Goal: Contribute content: Contribute content

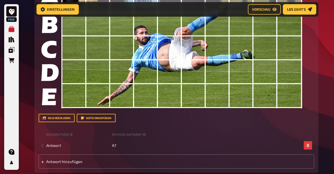
scroll to position [1012, 0]
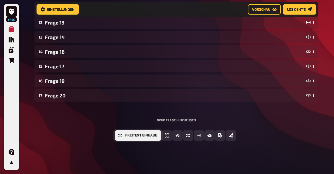
click at [134, 139] on button "Freitext Eingabe" at bounding box center [138, 136] width 46 height 10
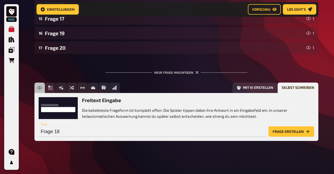
scroll to position [1060, 0]
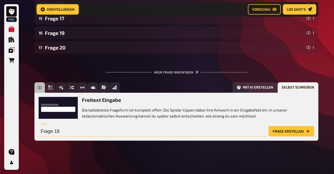
click at [88, 134] on input "Frage 18" at bounding box center [153, 131] width 228 height 10
type input "Frage 15"
click at [300, 131] on button "Frage erstellen" at bounding box center [292, 131] width 46 height 10
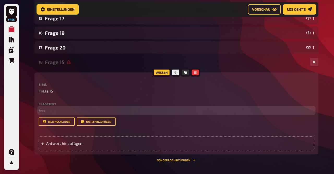
click at [75, 112] on p "﻿ leer" at bounding box center [177, 111] width 276 height 6
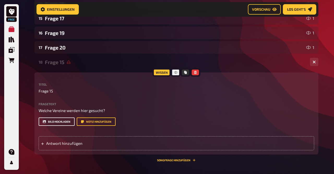
click at [59, 124] on button "Bild hochladen" at bounding box center [57, 122] width 36 height 8
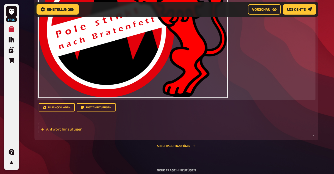
scroll to position [1220, 0]
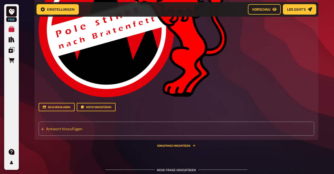
click at [63, 130] on span "Antwort hinzufügen" at bounding box center [86, 129] width 81 height 5
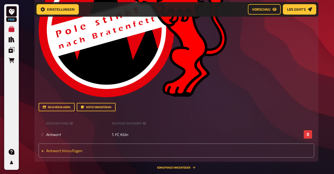
click at [66, 152] on span "Antwort hinzufügen" at bounding box center [86, 151] width 81 height 5
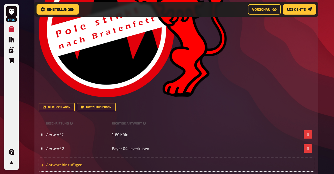
click at [72, 166] on span "Antwort hinzufügen" at bounding box center [86, 165] width 81 height 5
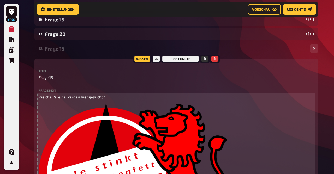
scroll to position [1053, 0]
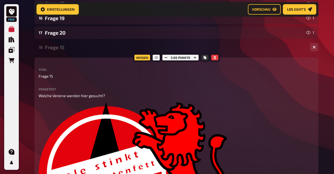
click at [60, 49] on div "Frage 15" at bounding box center [175, 47] width 261 height 6
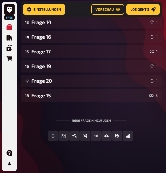
scroll to position [858, 0]
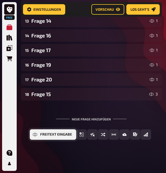
click at [52, 135] on span "Freitext Eingabe" at bounding box center [56, 134] width 32 height 4
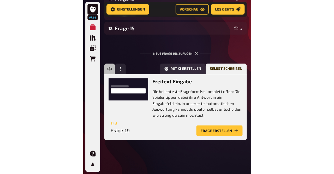
scroll to position [924, 0]
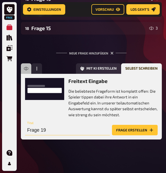
click at [55, 133] on input "Frage 19" at bounding box center [67, 130] width 85 height 10
type input "Frage 18"
click at [142, 128] on button "Frage erstellen" at bounding box center [135, 130] width 46 height 10
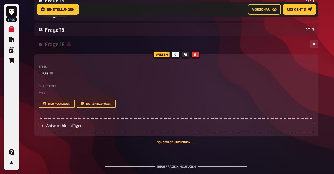
scroll to position [1094, 0]
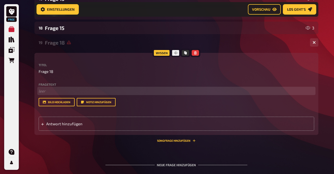
click at [51, 91] on p "﻿ leer" at bounding box center [177, 91] width 276 height 6
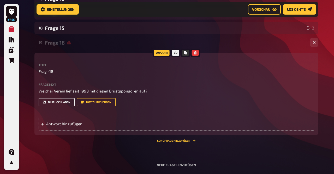
scroll to position [1094, 0]
click at [60, 101] on button "Bild hochladen" at bounding box center [57, 102] width 36 height 8
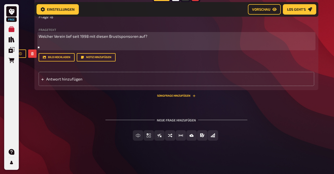
scroll to position [1214, 0]
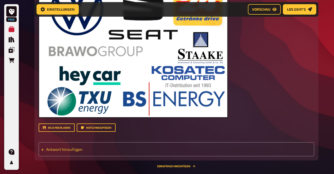
click at [77, 149] on span "Antwort hinzufügen" at bounding box center [86, 149] width 81 height 5
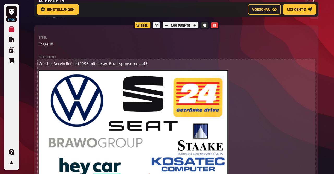
scroll to position [1102, 0]
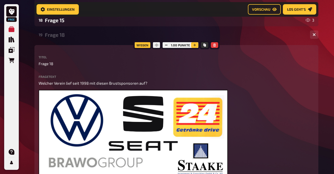
click at [197, 45] on button "button" at bounding box center [194, 45] width 7 height 6
click at [52, 35] on div "Frage 18" at bounding box center [175, 35] width 261 height 6
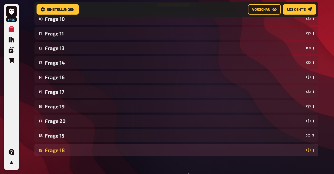
scroll to position [987, 0]
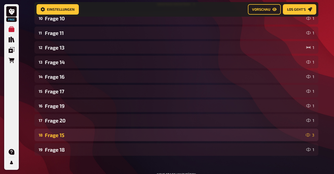
click at [63, 139] on div "18 Frage 15 3" at bounding box center [176, 135] width 284 height 13
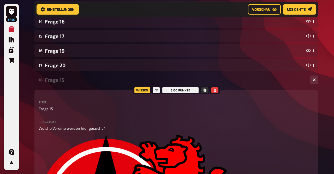
scroll to position [1038, 0]
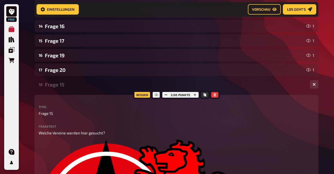
click at [55, 85] on div "Frage 15" at bounding box center [175, 85] width 261 height 6
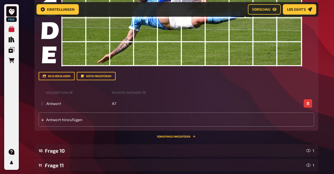
scroll to position [1041, 0]
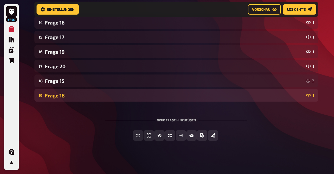
click at [64, 93] on div "Frage 18" at bounding box center [175, 96] width 260 height 6
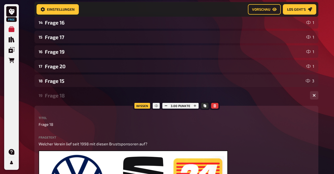
click at [54, 125] on p "Frage 18" at bounding box center [177, 125] width 276 height 6
click at [52, 125] on span "Frage 18" at bounding box center [46, 125] width 15 height 6
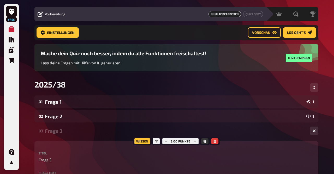
scroll to position [0, 0]
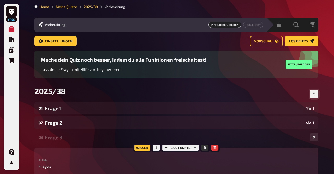
click at [315, 94] on icon "Reihenfolge anpassen" at bounding box center [315, 94] width 2 height 3
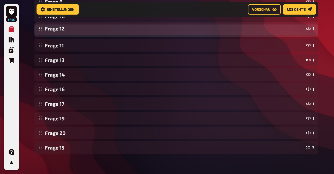
scroll to position [226, 0]
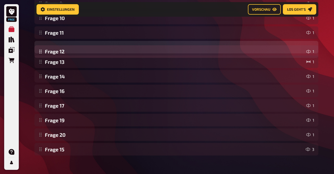
drag, startPoint x: 42, startPoint y: 148, endPoint x: 64, endPoint y: 53, distance: 98.2
click at [64, 53] on div "Frage 1 1 Frage 2 1 Frage 3 2 Frage 4 1 Frage 5 1 Frage 6 1 Frage 7 1 Frage 8 1…" at bounding box center [176, 18] width 284 height 276
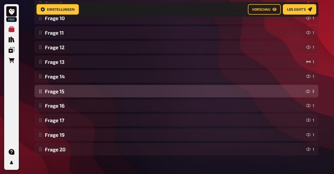
drag, startPoint x: 41, startPoint y: 151, endPoint x: 56, endPoint y: 93, distance: 60.1
click at [56, 93] on div "Frage 1 1 Frage 2 1 Frage 3 2 Frage 4 1 Frage 5 1 Frage 6 1 Frage 7 1 Frage 8 1…" at bounding box center [176, 18] width 284 height 276
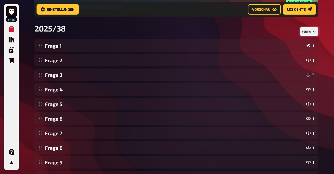
scroll to position [0, 0]
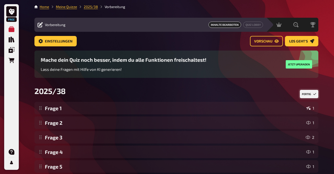
click at [308, 95] on button "Fertig" at bounding box center [309, 94] width 19 height 8
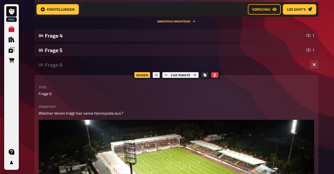
scroll to position [400, 0]
